Goal: Navigation & Orientation: Understand site structure

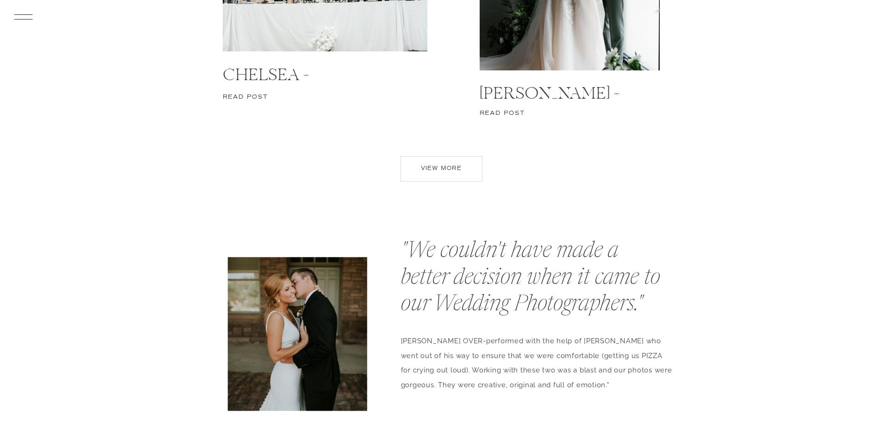
scroll to position [4284, 0]
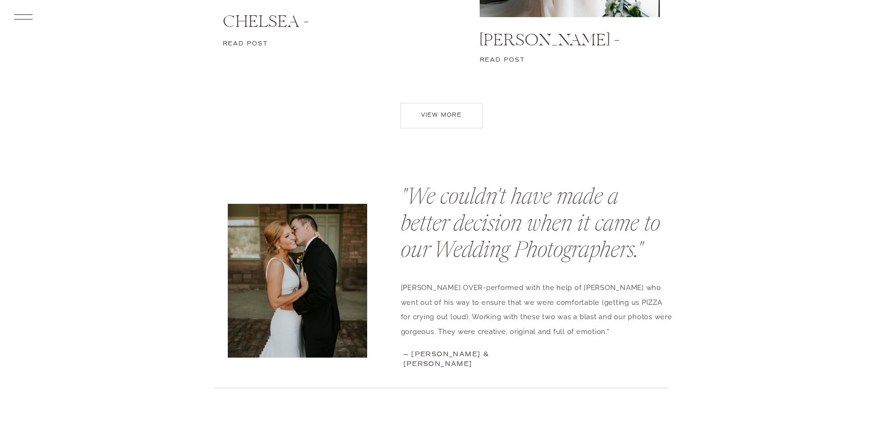
click at [432, 122] on p "view more" at bounding box center [441, 117] width 65 height 13
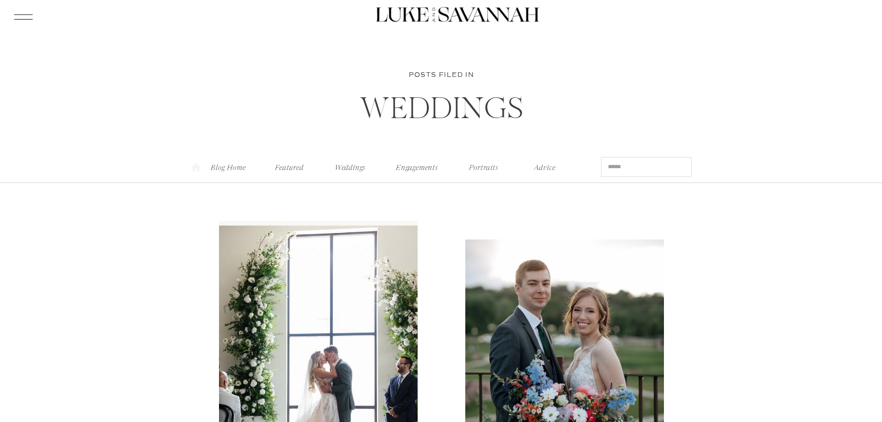
click at [478, 169] on nav "Portraits" at bounding box center [483, 166] width 37 height 10
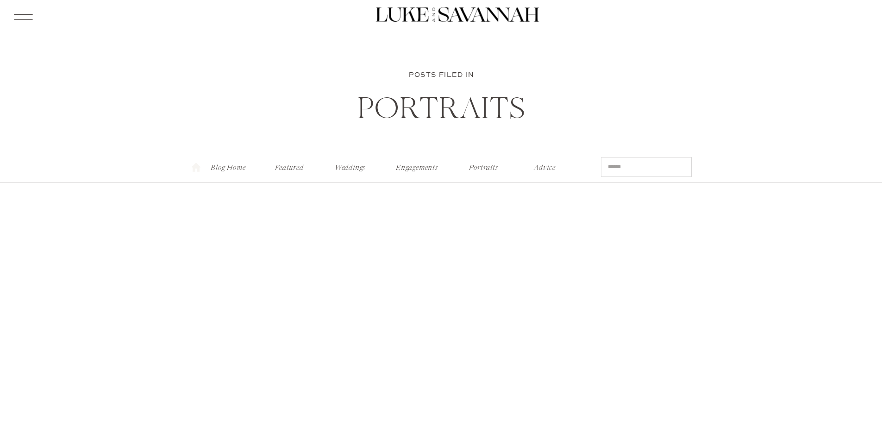
click at [429, 167] on nav "Engagements" at bounding box center [417, 166] width 47 height 10
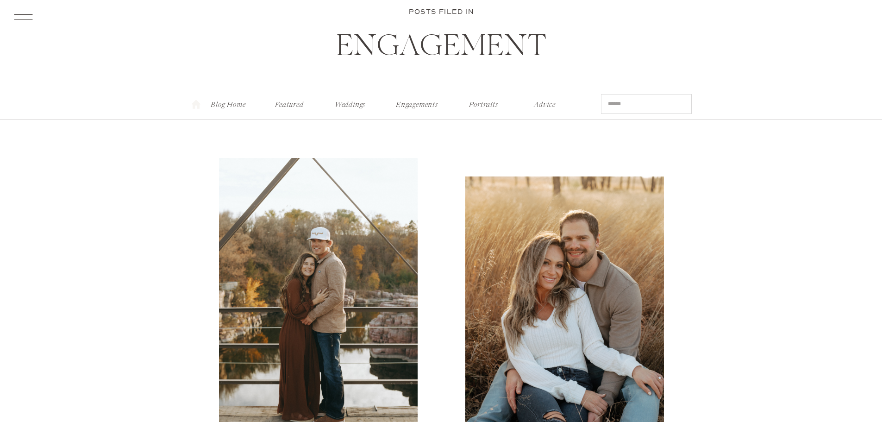
scroll to position [46, 0]
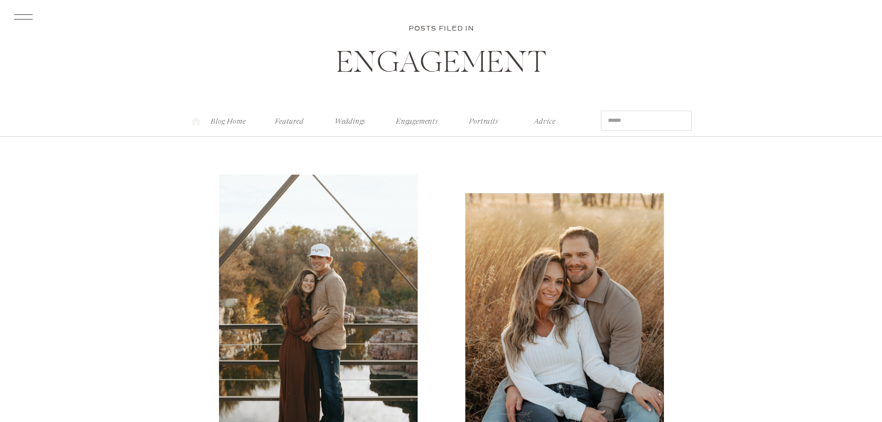
click at [349, 123] on nav "Weddings" at bounding box center [350, 119] width 37 height 10
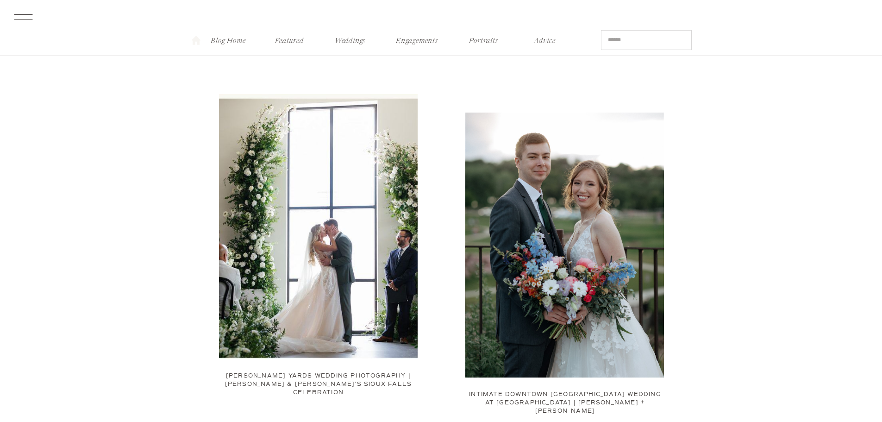
scroll to position [46, 0]
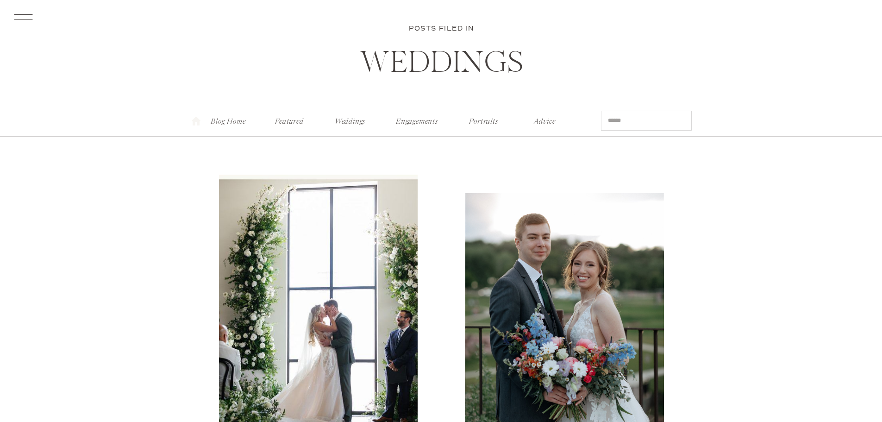
click at [284, 120] on nav "Featured" at bounding box center [290, 119] width 36 height 10
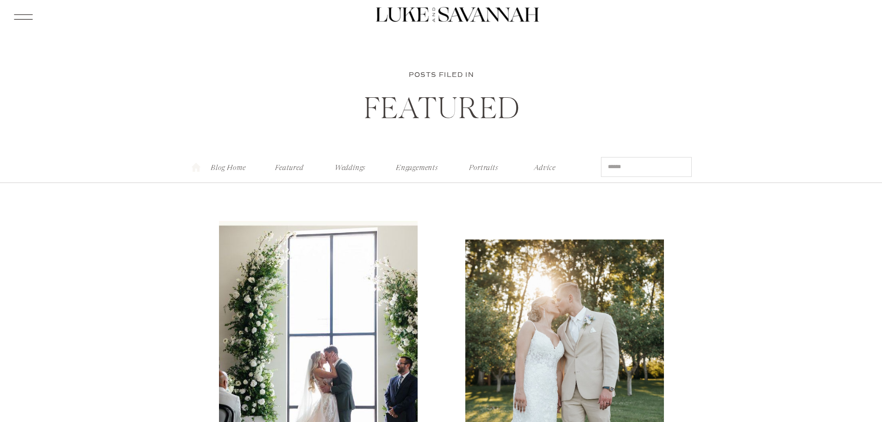
click at [235, 167] on p "Blog Home" at bounding box center [228, 166] width 37 height 10
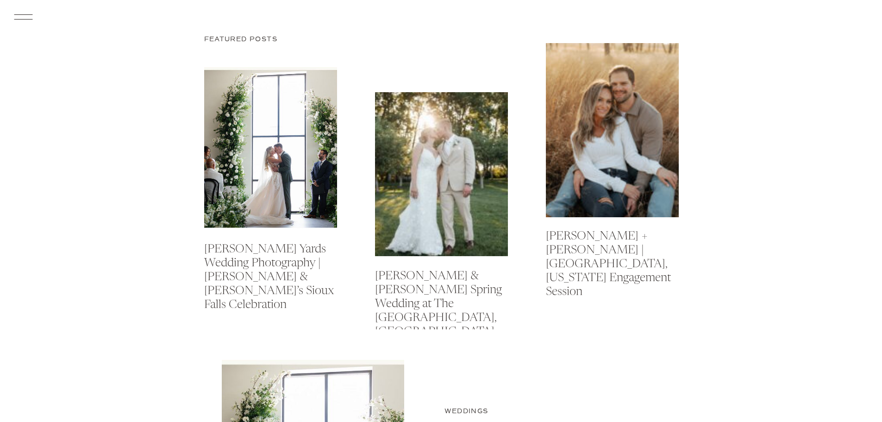
scroll to position [324, 0]
